Goal: Find contact information: Find contact information

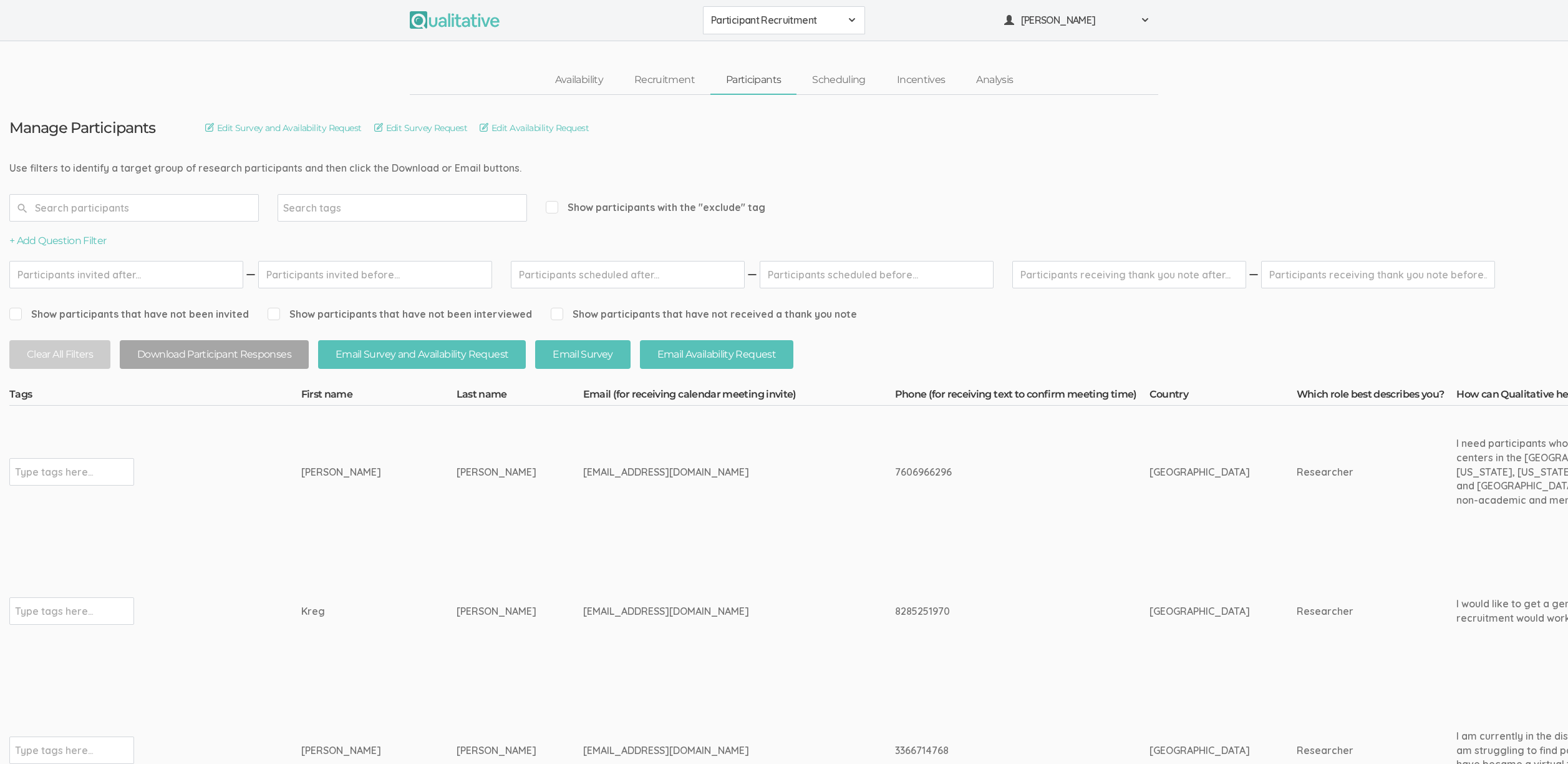
click at [497, 586] on td "Goad" at bounding box center [519, 611] width 127 height 146
click at [895, 457] on td "7606966296" at bounding box center [1022, 472] width 255 height 132
click at [895, 472] on div "7606966296" at bounding box center [998, 472] width 208 height 15
copy div "7606966296"
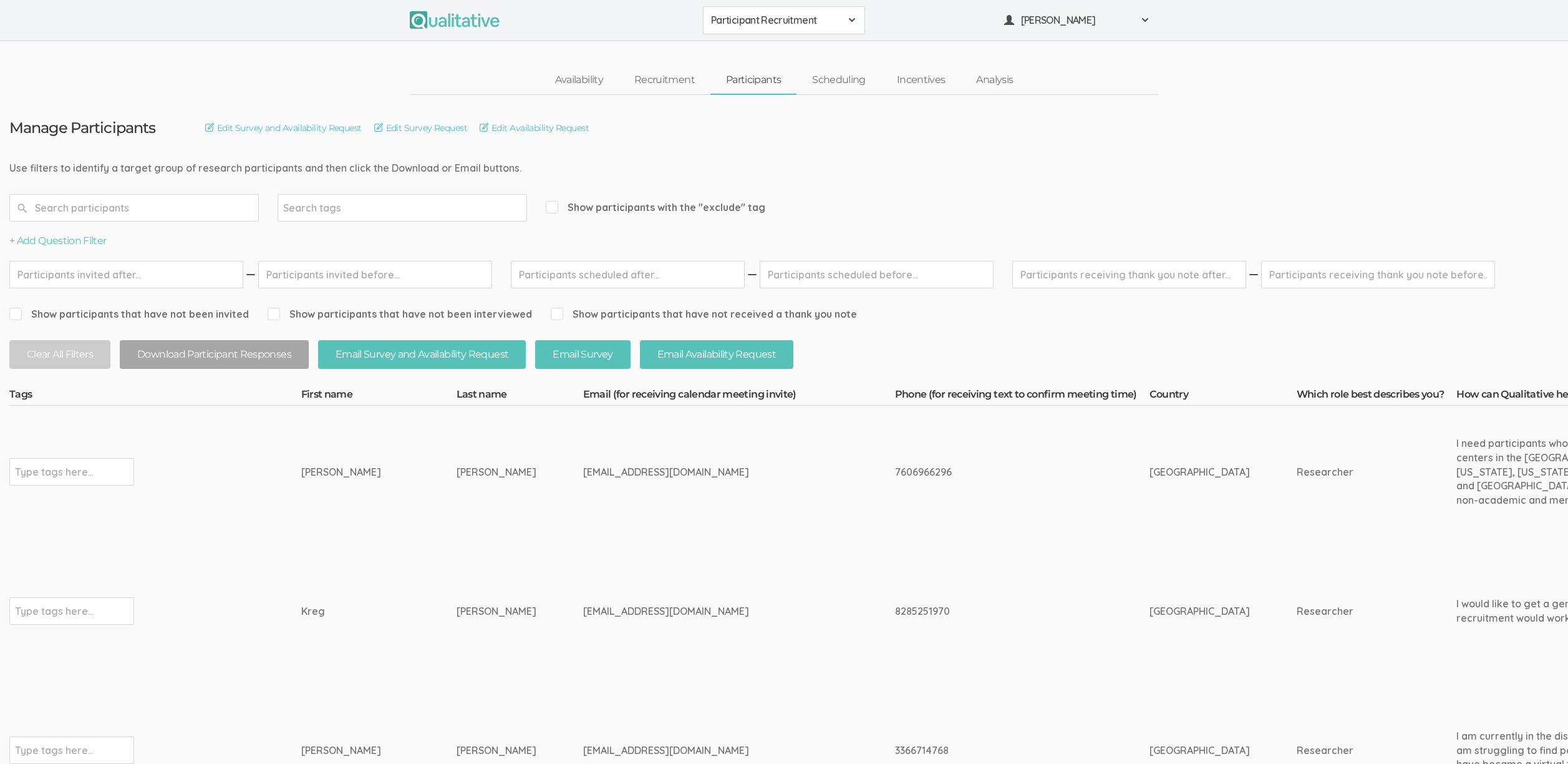
click at [702, 508] on td "jenniferlhowarth@yahoo.com" at bounding box center [738, 472] width 312 height 132
